Goal: Information Seeking & Learning: Find specific fact

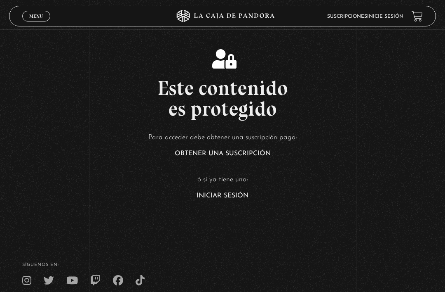
click at [240, 199] on link "Iniciar Sesión" at bounding box center [223, 195] width 52 height 7
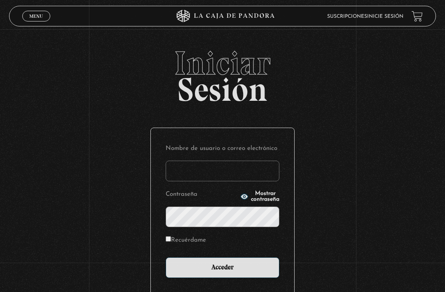
click at [240, 166] on input "Nombre de usuario o correo electrónico" at bounding box center [223, 170] width 114 height 21
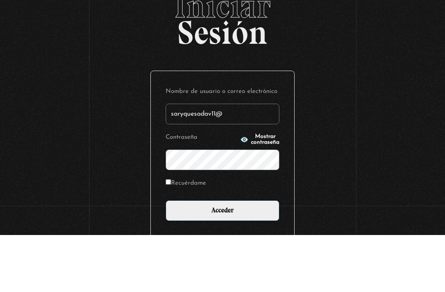
scroll to position [57, 0]
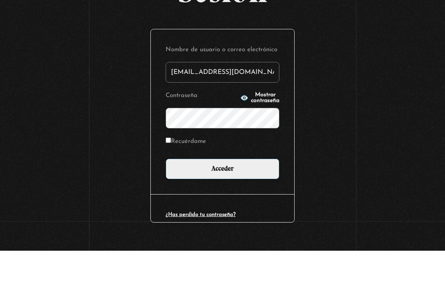
type input "[EMAIL_ADDRESS][DOMAIN_NAME]"
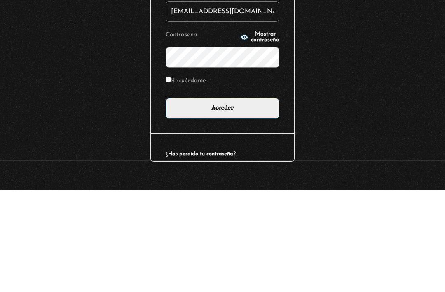
click at [171, 179] on input "Recuérdame" at bounding box center [168, 181] width 5 height 5
checkbox input "true"
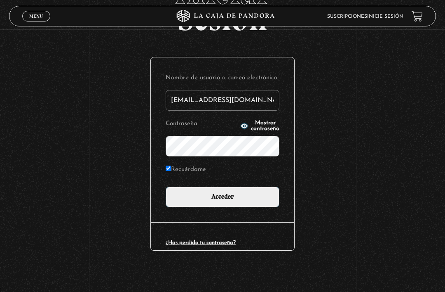
click at [269, 200] on input "Acceder" at bounding box center [223, 196] width 114 height 21
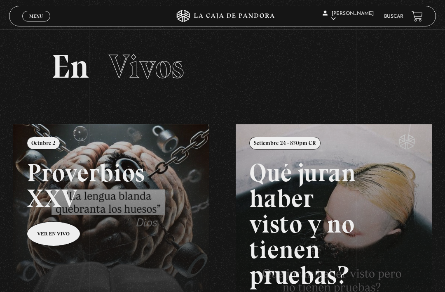
click at [395, 19] on link "Buscar" at bounding box center [393, 16] width 19 height 5
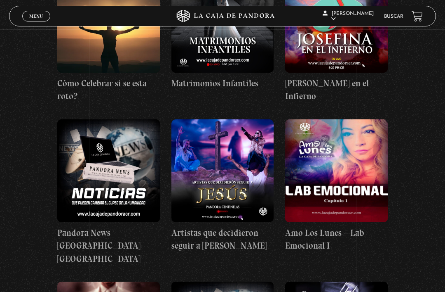
scroll to position [3071, 0]
click at [389, 19] on link "Buscar" at bounding box center [393, 16] width 19 height 5
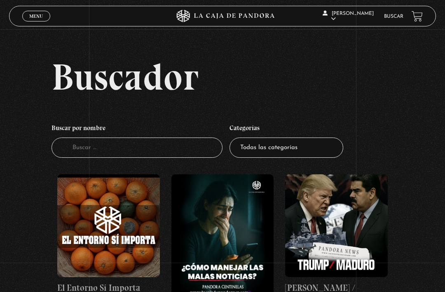
click at [144, 158] on input "Buscador" at bounding box center [137, 147] width 171 height 20
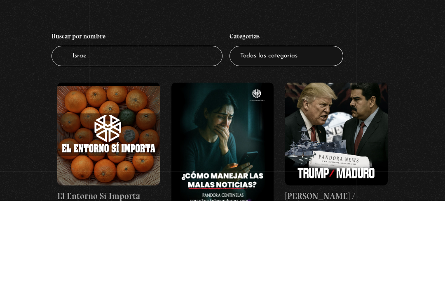
type input "Israel"
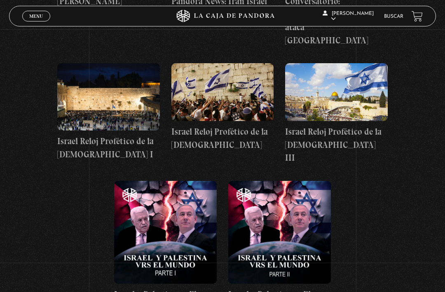
scroll to position [472, 0]
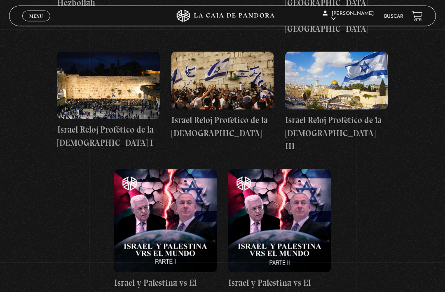
click at [291, 231] on figure at bounding box center [280, 221] width 103 height 103
